Goal: Complete application form

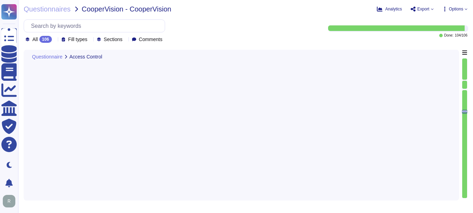
type textarea "Yes, the organization restricts access to systems with shared network infrastru…"
type textarea "Yes, controls are in place to ensure that access to the application is restrict…"
type textarea "no"
type textarea "Yes, we restrict, log, and monitor access to our information security managemen…"
type textarea "Yes, we have established, documented, and approved identity and access manageme…"
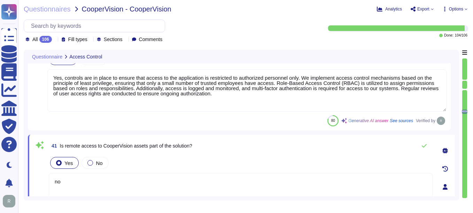
scroll to position [3512, 0]
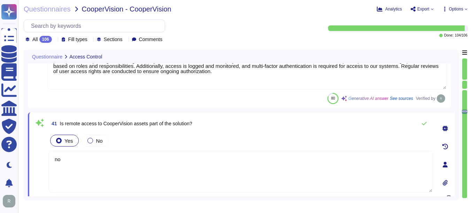
type textarea "Yes, we have established, documented, and approved identity and access manageme…"
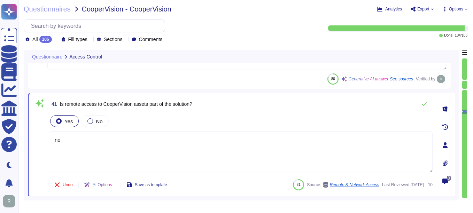
scroll to position [3546, 0]
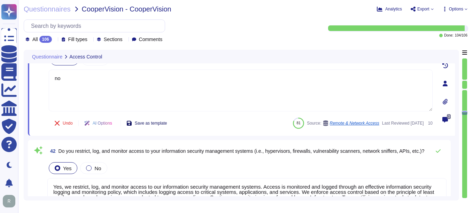
type textarea "Yes, the organization requires multi-factor authentication (MFA) for all remote…"
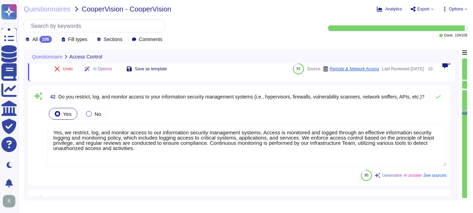
type textarea "Yes, the product supports identity federation standards, specifically SAML2 for…"
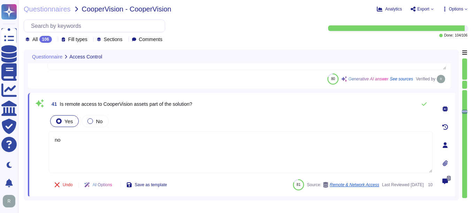
type textarea "Yes, the organization restricts access to systems with shared network infrastru…"
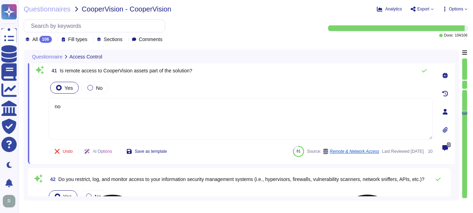
type textarea "Yes, the organization requires multi-factor authentication (MFA) for all remote…"
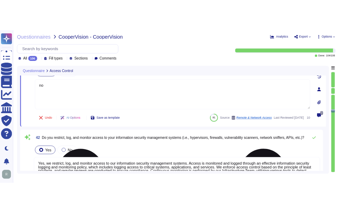
scroll to position [3630, 0]
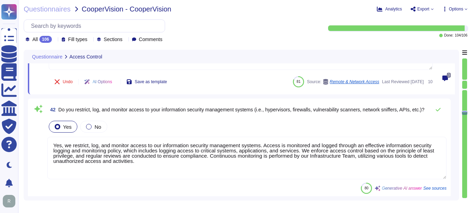
click at [185, 156] on textarea "Yes, we restrict, log, and monitor access to our information security managemen…" at bounding box center [246, 158] width 399 height 43
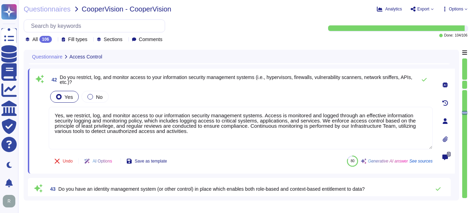
type textarea "Yes, the product supports identity federation standards, specifically SAML2 for…"
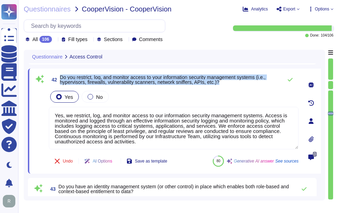
drag, startPoint x: 61, startPoint y: 77, endPoint x: 239, endPoint y: 84, distance: 177.4
click at [239, 84] on span "Do you restrict, log, and monitor access to your information security managemen…" at bounding box center [169, 80] width 219 height 10
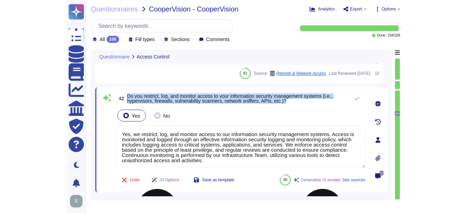
scroll to position [3595, 0]
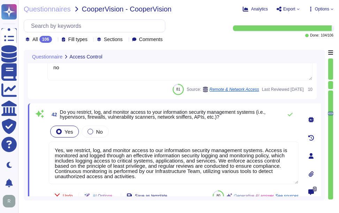
click at [229, 128] on div "Yes No" at bounding box center [173, 131] width 249 height 15
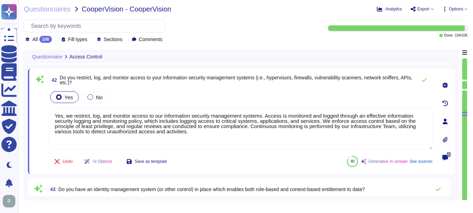
scroll to position [3630, 0]
type textarea "Yes, the product supports identity federation standards, specifically SAML2 for…"
click at [424, 78] on icon at bounding box center [425, 80] width 6 height 6
click at [423, 80] on icon at bounding box center [425, 80] width 6 height 6
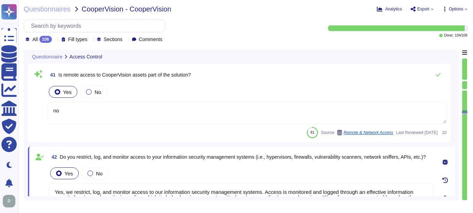
type textarea "Yes, the organization restricts access to systems with shared network infrastru…"
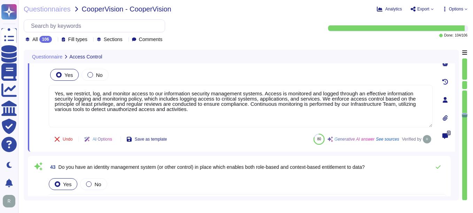
type textarea "Yes, the organization requires multi-factor authentication (MFA) for all remote…"
type textarea "Yes, the product supports identity federation standards, specifically SAML2 for…"
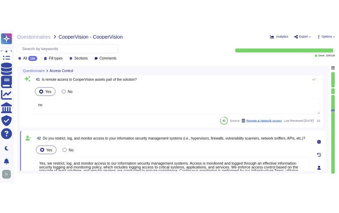
scroll to position [3546, 0]
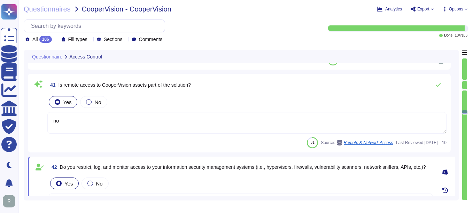
click at [78, 122] on textarea "no" at bounding box center [246, 123] width 399 height 22
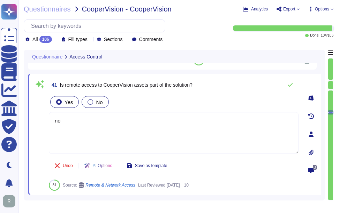
click at [90, 103] on div at bounding box center [90, 102] width 6 height 6
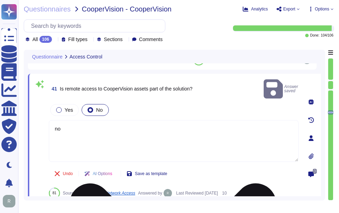
drag, startPoint x: 64, startPoint y: 120, endPoint x: 54, endPoint y: 121, distance: 10.5
click at [54, 121] on textarea "no" at bounding box center [173, 141] width 249 height 42
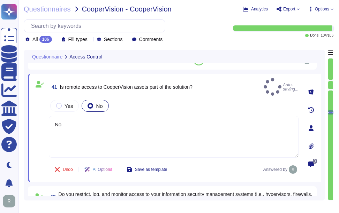
click at [219, 161] on div "Undo AI Options Save as template Answered by" at bounding box center [173, 169] width 249 height 17
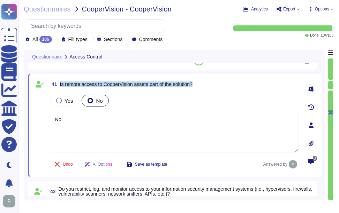
drag, startPoint x: 60, startPoint y: 83, endPoint x: 222, endPoint y: 81, distance: 162.0
click at [222, 81] on div "41 Is remote access to CooperVision assets part of the solution?" at bounding box center [173, 84] width 249 height 13
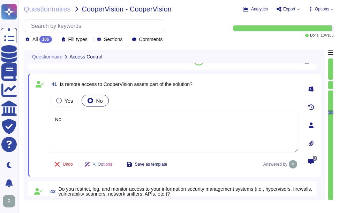
drag, startPoint x: 70, startPoint y: 120, endPoint x: 25, endPoint y: 115, distance: 45.2
click at [25, 115] on div "Questionnaire Access Control 39 Does your organization share its network with a…" at bounding box center [174, 125] width 301 height 151
paste textarea "Our solution (SCM) will be accessed through the internet."
type textarea "Our solution (SCM) will be accessed through the internet."
click at [44, 168] on span at bounding box center [39, 164] width 13 height 17
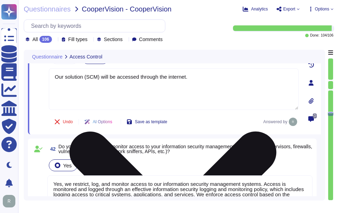
type textarea "Yes, the product supports identity federation standards, specifically SAML2 for…"
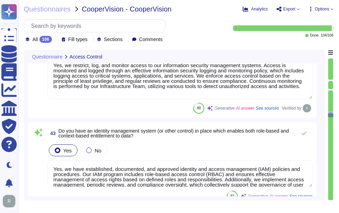
scroll to position [3720, 0]
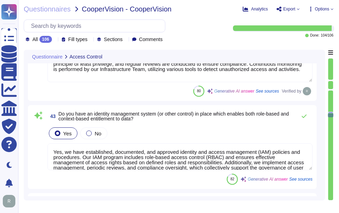
click at [144, 170] on textarea "Yes, we have established, documented, and approved identity and access manageme…" at bounding box center [179, 157] width 265 height 27
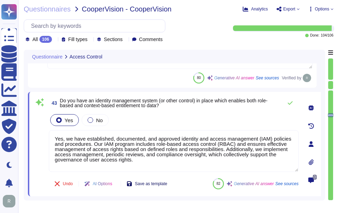
type textarea "Yes, strong password parameters are enforced for accessing all systems holding,…"
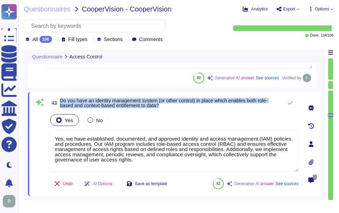
drag, startPoint x: 61, startPoint y: 100, endPoint x: 196, endPoint y: 106, distance: 135.0
click at [196, 106] on span "Do you have an identity management system (or other control) in place which ena…" at bounding box center [169, 103] width 219 height 10
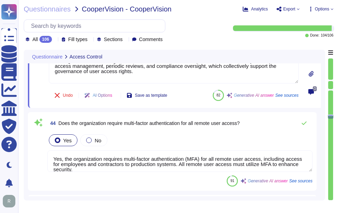
scroll to position [3825, 0]
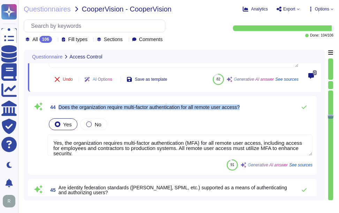
drag, startPoint x: 59, startPoint y: 107, endPoint x: 251, endPoint y: 120, distance: 192.4
click at [251, 120] on div "44 Does the organization require multi-factor authentication for all remote use…" at bounding box center [172, 135] width 280 height 70
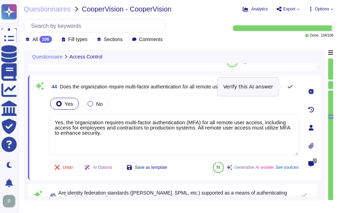
click at [288, 86] on icon at bounding box center [290, 87] width 6 height 6
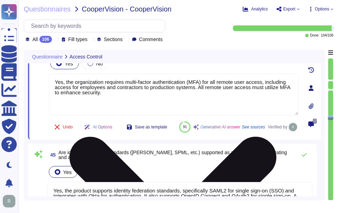
type textarea "Yes, the organization provides strong authentication options for user access, i…"
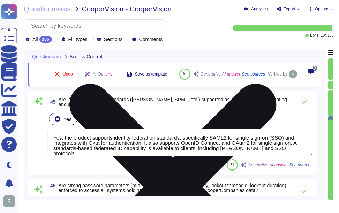
scroll to position [3929, 0]
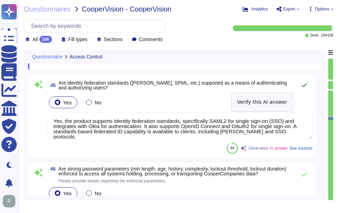
click at [302, 87] on icon at bounding box center [303, 85] width 5 height 3
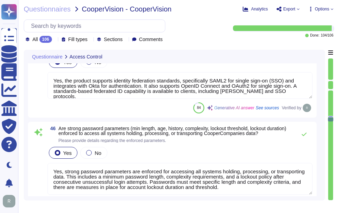
type textarea "The application's password configuration allows for the following: 1. Passwords…"
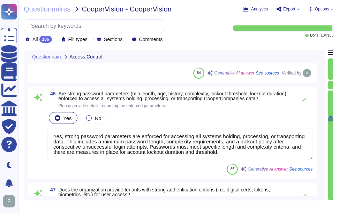
scroll to position [1, 0]
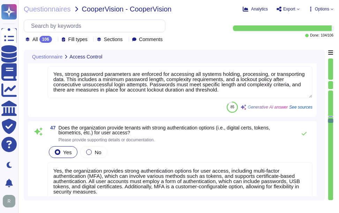
type textarea "User entities are responsible for managing user accounts on Sectigo’s systems a…"
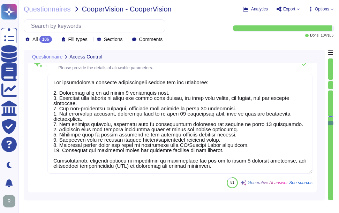
type textarea "Yes, the organization has a formal process to review user access accounts regul…"
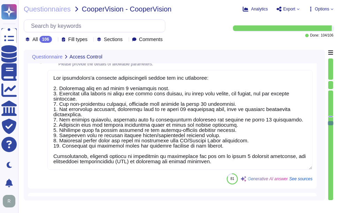
scroll to position [0, 0]
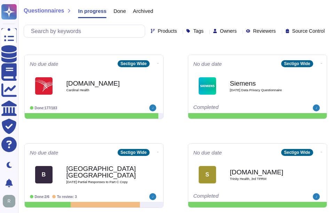
scroll to position [174, 0]
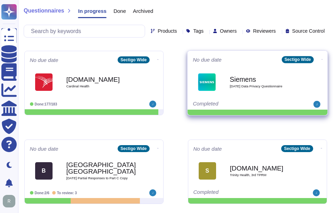
click at [246, 87] on span "[DATE] Data Privacy Questionnaire" at bounding box center [265, 86] width 70 height 3
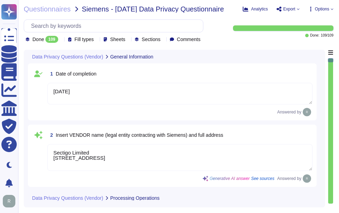
type textarea "[DATE]"
type textarea "Sectigo Limited [STREET_ADDRESS]"
type textarea "Sectigo processes personal data primarily in the role of a data processor on be…"
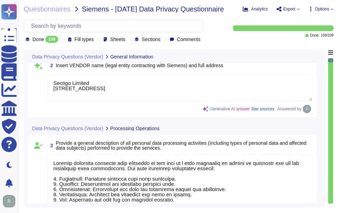
scroll to position [1, 0]
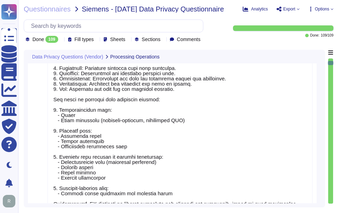
type textarea "No, the personal data processed does not include special categories of personal…"
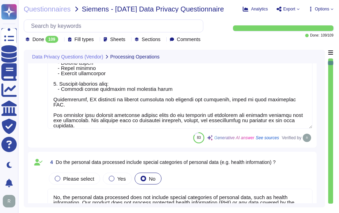
type textarea "Yes, our organization has appointed a data protection officer who is responsibl…"
type textarea "Our data centers where the solution is hosted are located in the [GEOGRAPHIC_DA…"
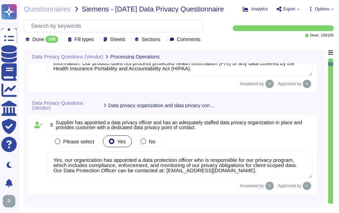
type textarea "The data centers are operated by Equinix, Inc. and TeleData UK Ltd.."
type textarea "Yes, Siemens can select the data center location for hosting customer personal …"
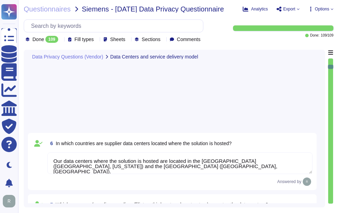
type textarea "No, we do not engage sub-processors for this service."
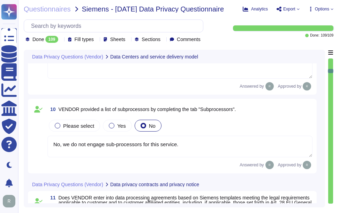
type textarea "All personal data in transit is encrypted using TLS 1.2 or higher. This strong …"
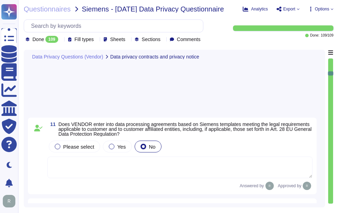
type textarea "Personal data at rest is encrypted using AES-256 encryption, which ensures that…"
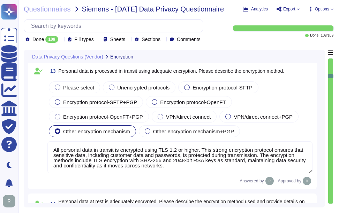
type textarea "Customers keep their own keys. They may elect to have private keys stored on th…"
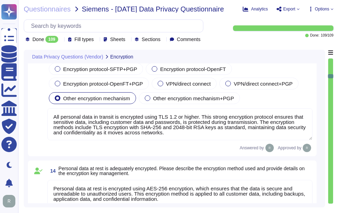
scroll to position [1150, 0]
type textarea "Customers keep their own keys. They may elect to have private keys stored on th…"
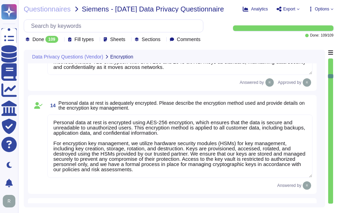
scroll to position [1254, 0]
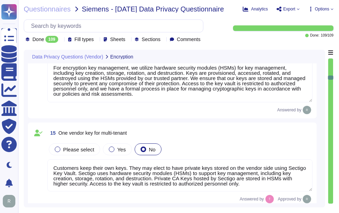
type textarea "Customers keep their own keys. They may elect to have private keys stored on th…"
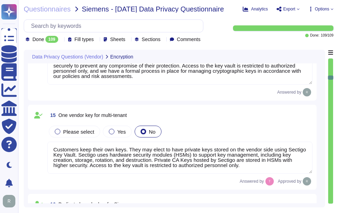
type textarea "Our Solution is a SaaS which can be accessed through internet. Customers keep t…"
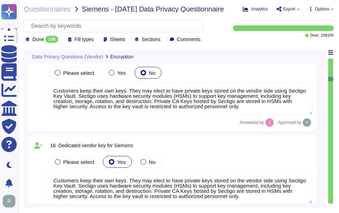
scroll to position [1359, 0]
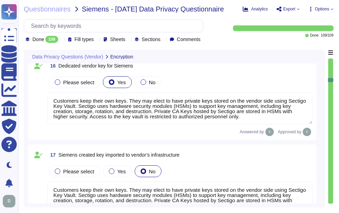
type textarea "Our Solution is a SaaS which can be accessed through internet. Customers keep t…"
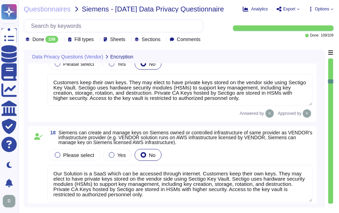
type textarea "All personal data is protected by encryption mechanisms, including encryption i…"
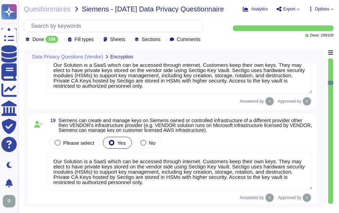
type textarea "Customers keep their own keys. They may elect to have private keys stored on th…"
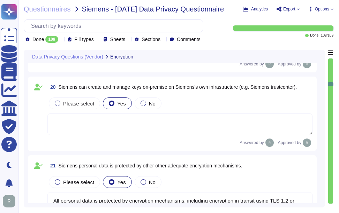
type textarea "We use data masking techniques to obfuscate sensitive customer data during proc…"
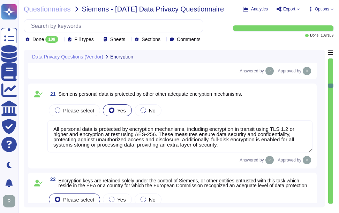
type textarea "We have implemented several measures to restore the availability and access to …"
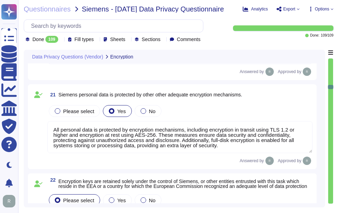
scroll to position [1707, 0]
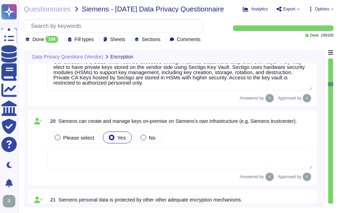
type textarea "Our Solution is a SaaS which can be accessed through internet. Customers keep t…"
